Goal: Check status: Check status

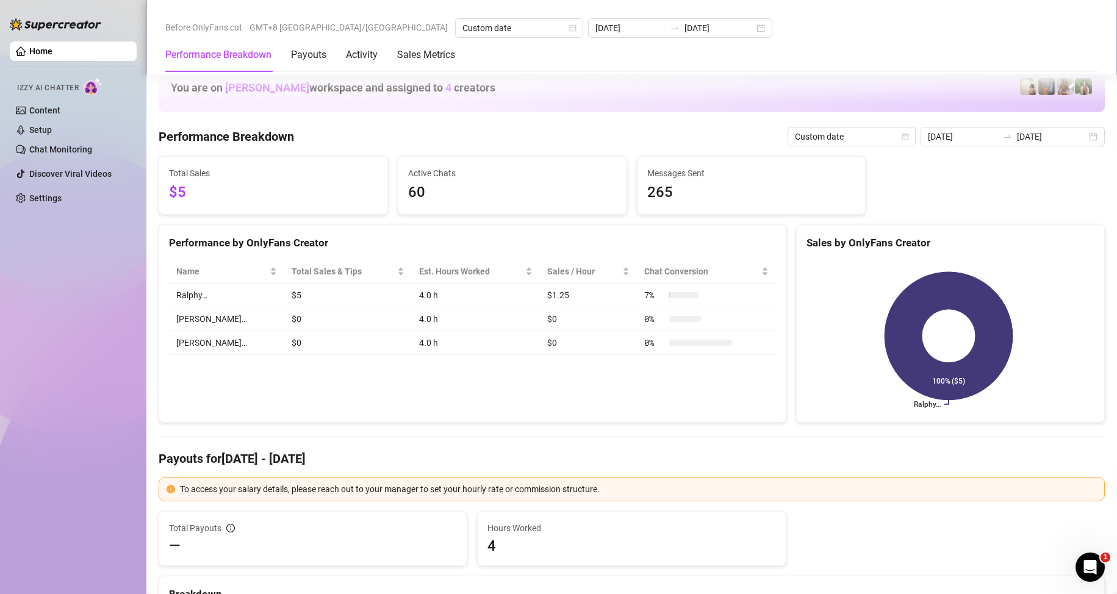
scroll to position [1536, 0]
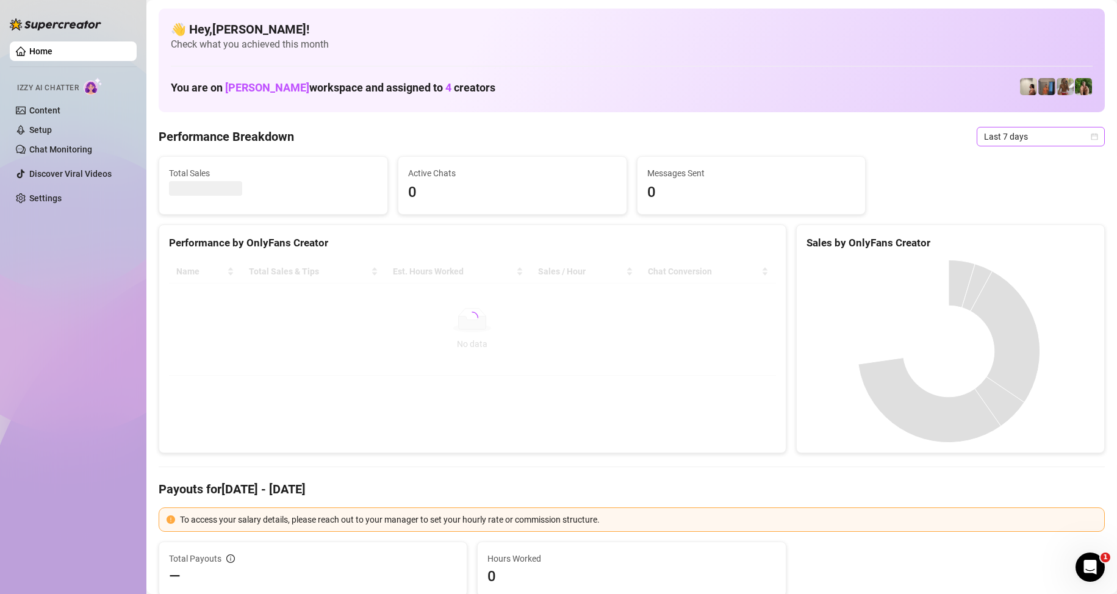
click at [1018, 143] on span "Last 7 days" at bounding box center [1040, 136] width 113 height 18
click at [999, 241] on div "Custom date" at bounding box center [1030, 238] width 109 height 13
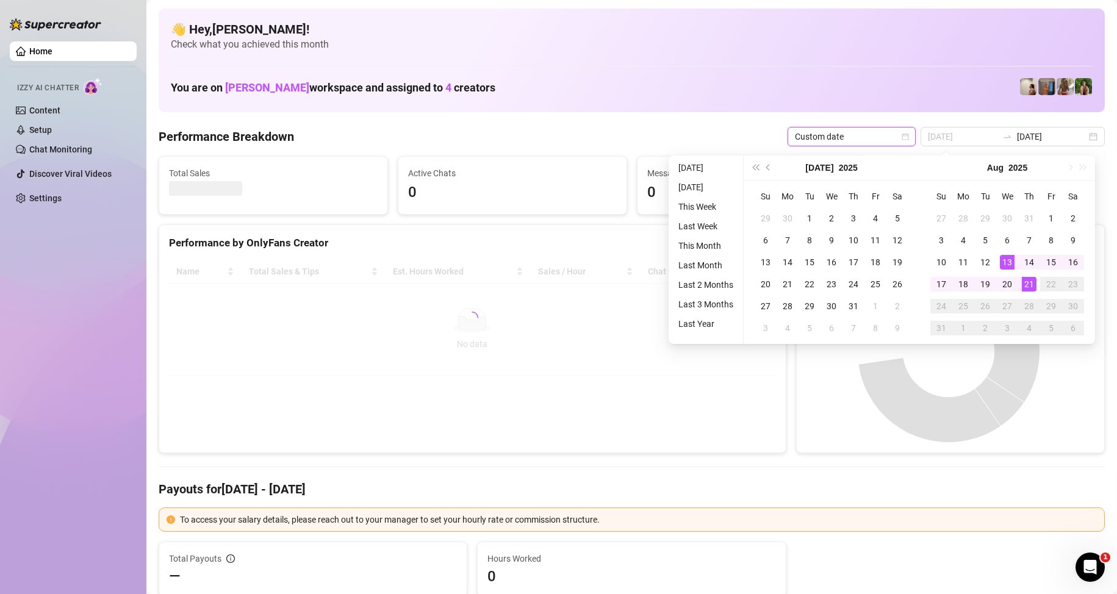
click at [1028, 282] on div "21" at bounding box center [1028, 284] width 15 height 15
click at [1028, 284] on div "21" at bounding box center [1028, 284] width 15 height 15
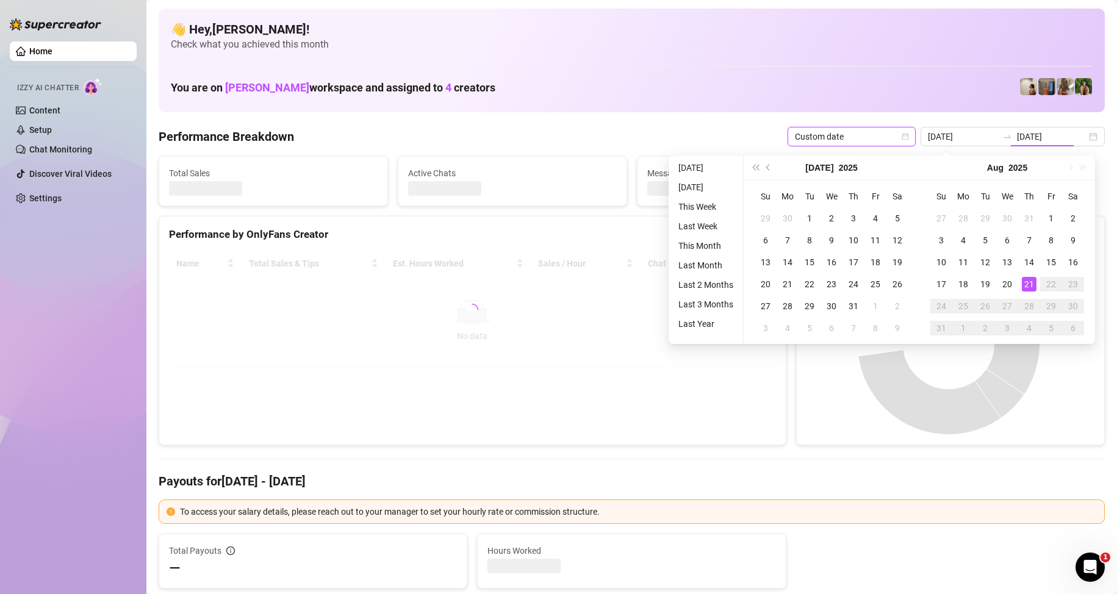
type input "[DATE]"
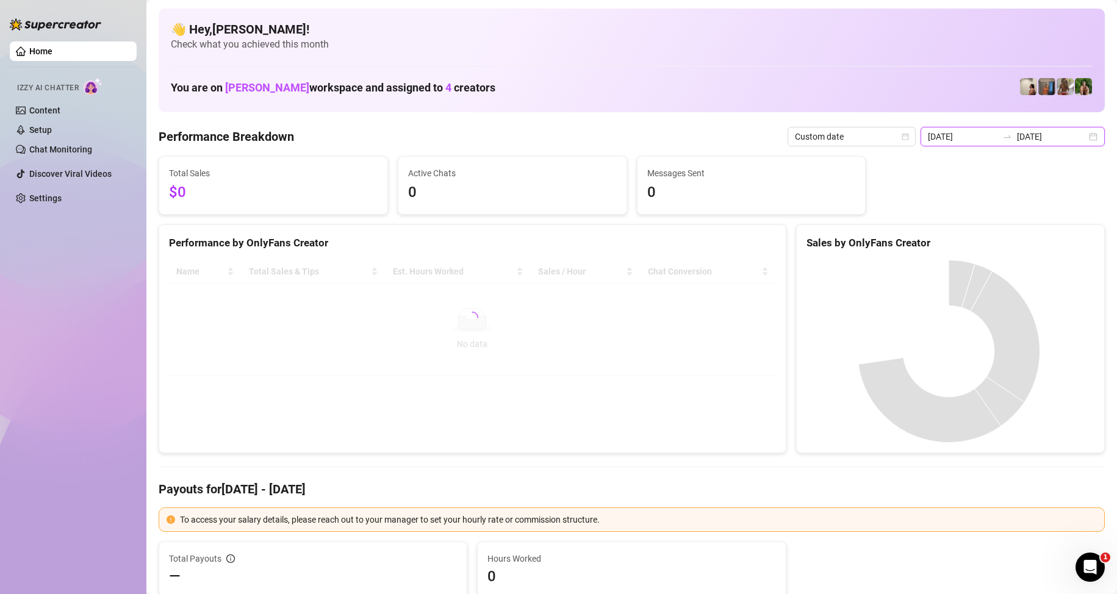
click at [1051, 139] on input "[DATE]" at bounding box center [1052, 136] width 70 height 13
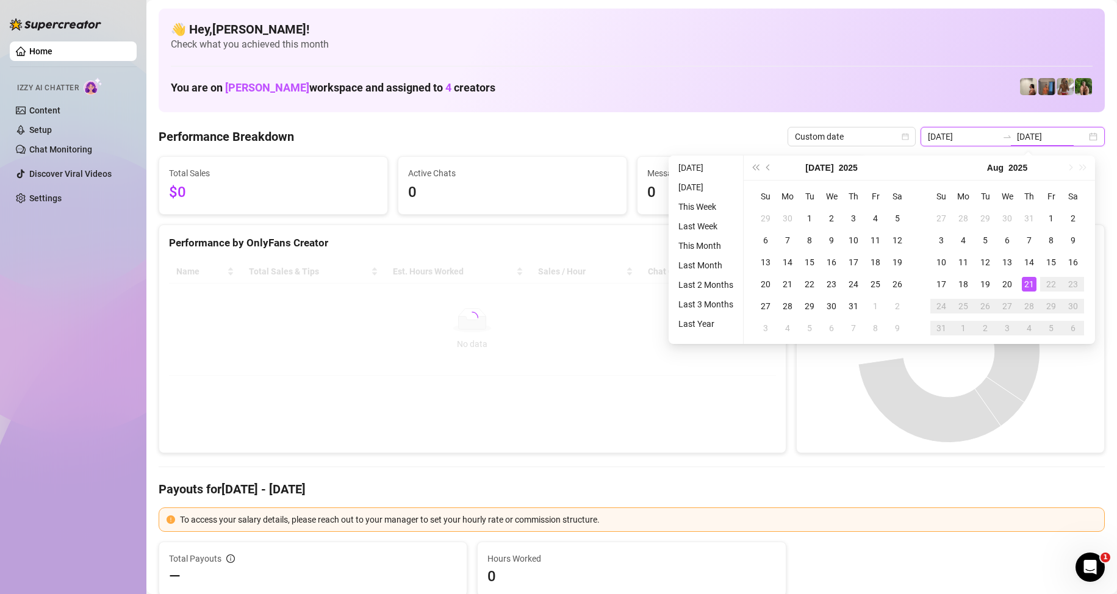
type input "[DATE]"
drag, startPoint x: 870, startPoint y: 98, endPoint x: 684, endPoint y: 76, distance: 187.3
click at [859, 94] on div "You are on [PERSON_NAME] workspace and assigned to 4 creators" at bounding box center [631, 87] width 921 height 26
